Goal: Navigation & Orientation: Find specific page/section

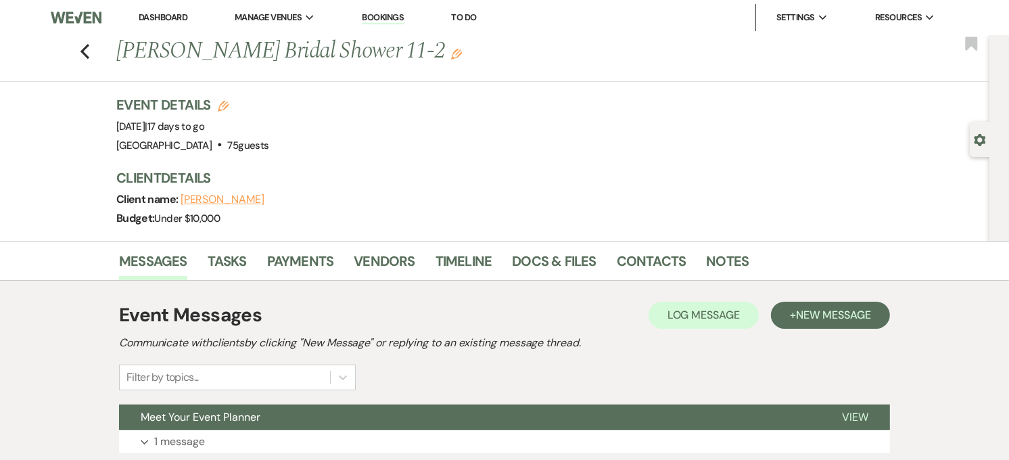
click at [181, 17] on link "Dashboard" at bounding box center [163, 16] width 49 height 11
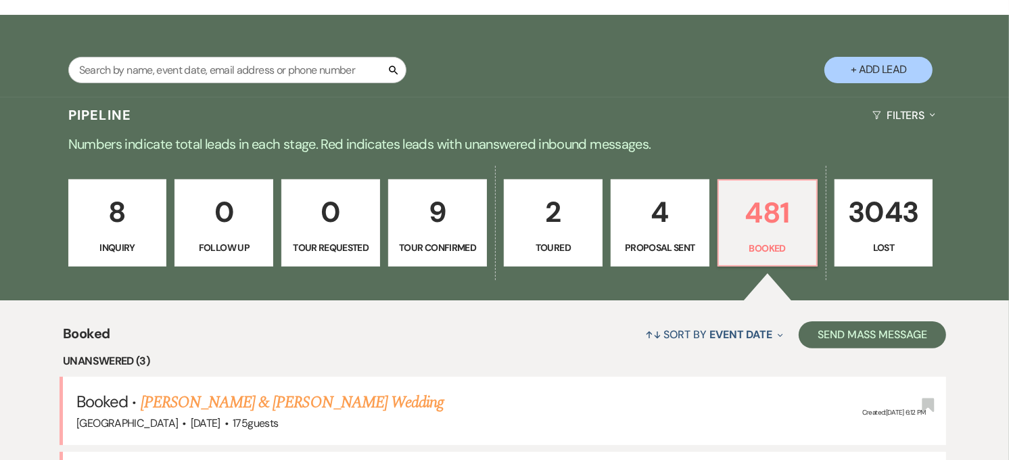
scroll to position [450, 0]
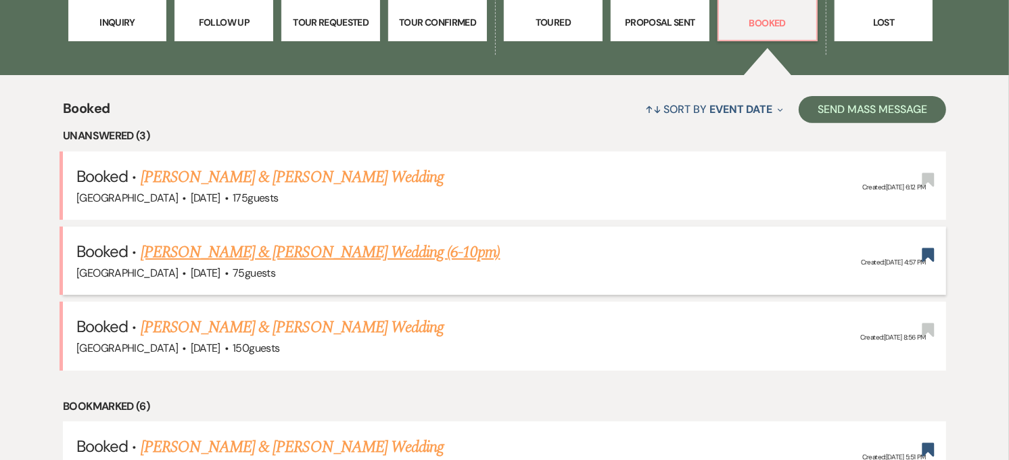
click at [231, 253] on link "[PERSON_NAME] & [PERSON_NAME] Wedding (6-10pm)" at bounding box center [321, 252] width 360 height 24
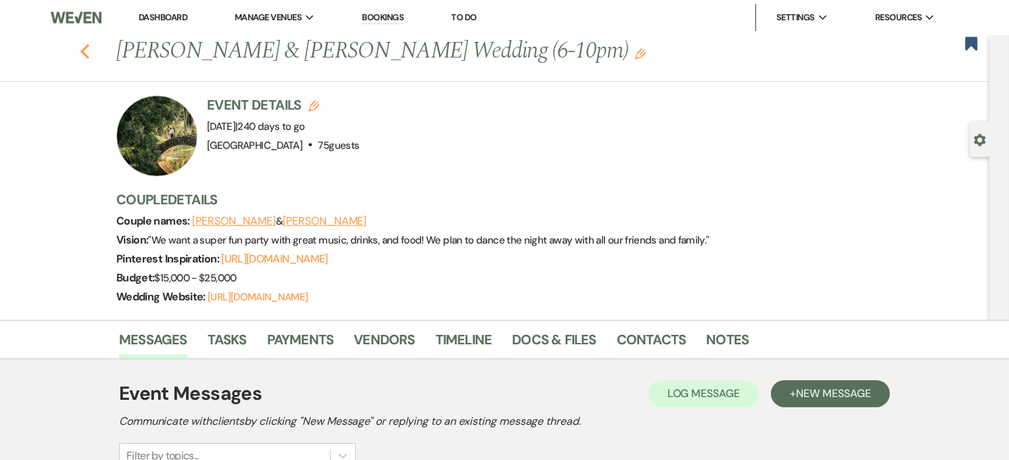
click at [89, 52] on use "button" at bounding box center [84, 51] width 9 height 15
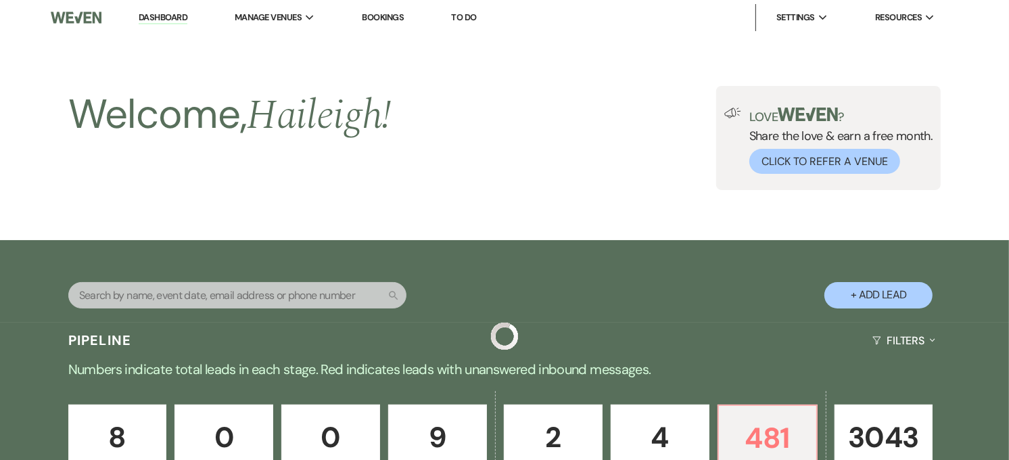
scroll to position [450, 0]
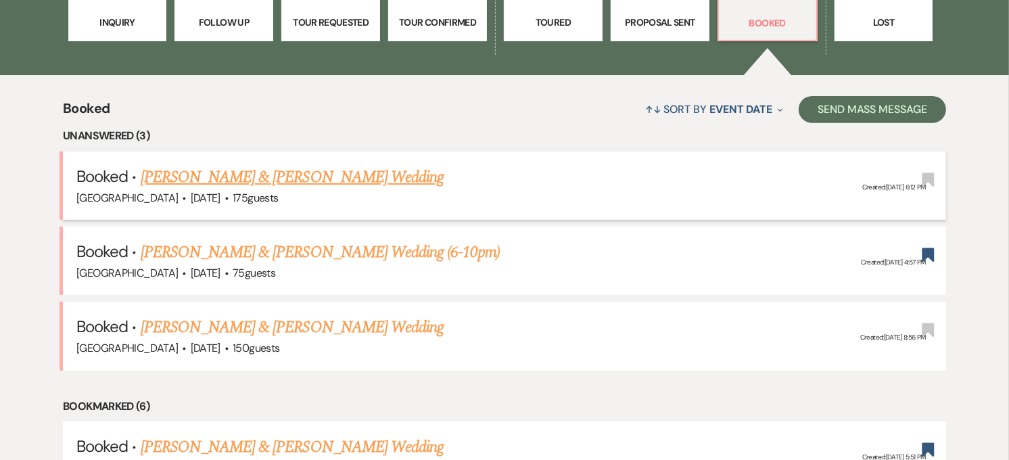
click at [285, 180] on link "[PERSON_NAME] & [PERSON_NAME] Wedding" at bounding box center [292, 177] width 303 height 24
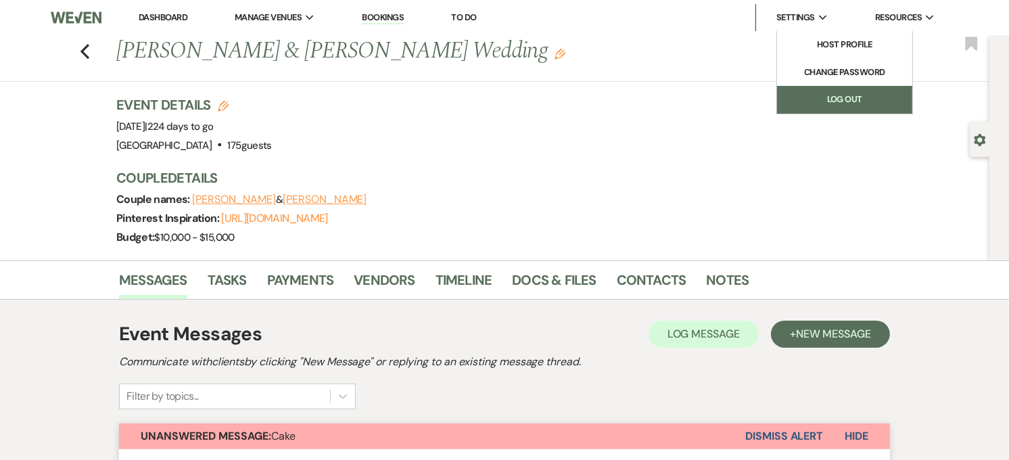
click at [806, 99] on link "Log Out" at bounding box center [844, 99] width 135 height 27
